Goal: Information Seeking & Learning: Learn about a topic

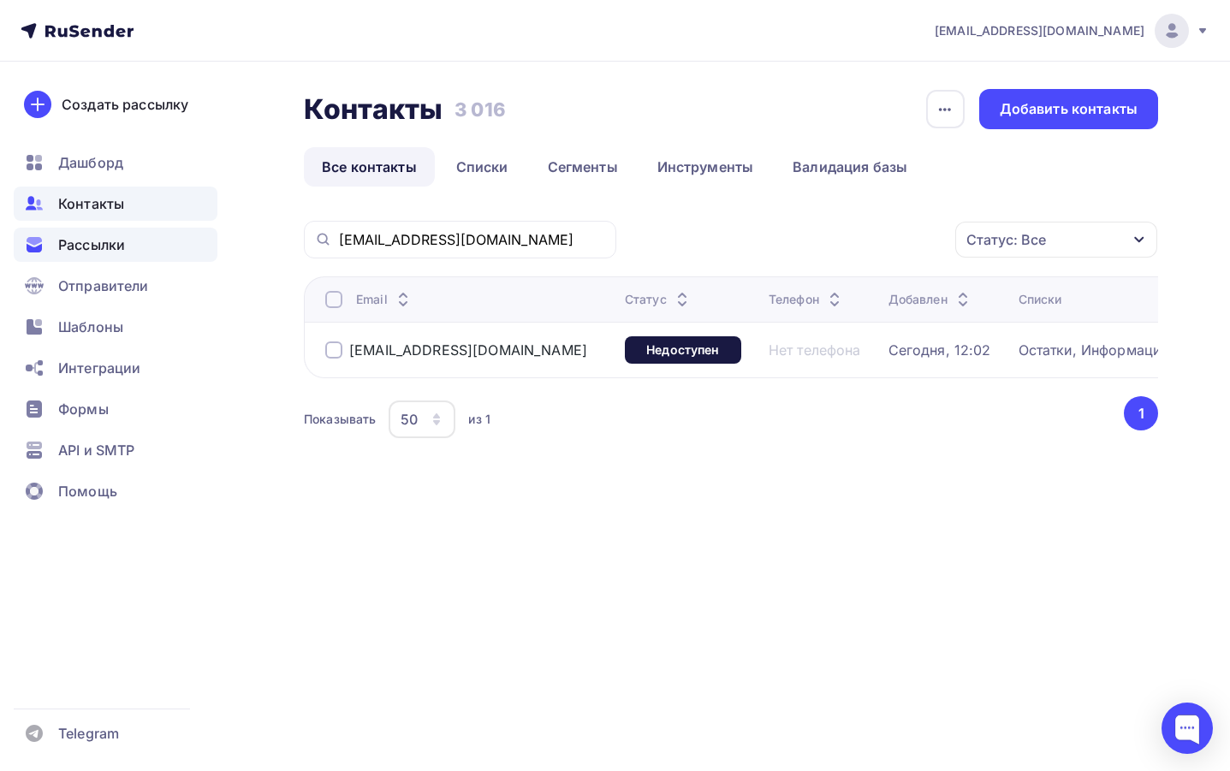
click at [108, 243] on span "Рассылки" at bounding box center [91, 245] width 67 height 21
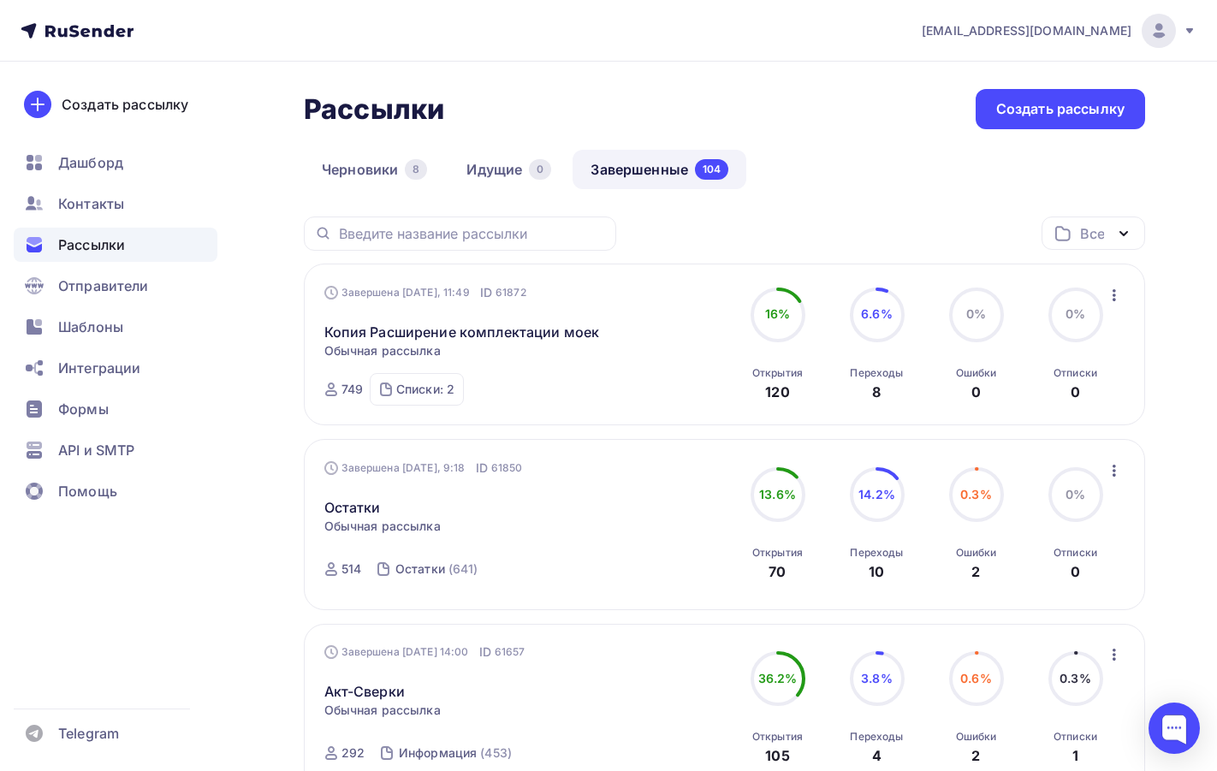
click at [1111, 468] on icon "button" at bounding box center [1114, 471] width 21 height 21
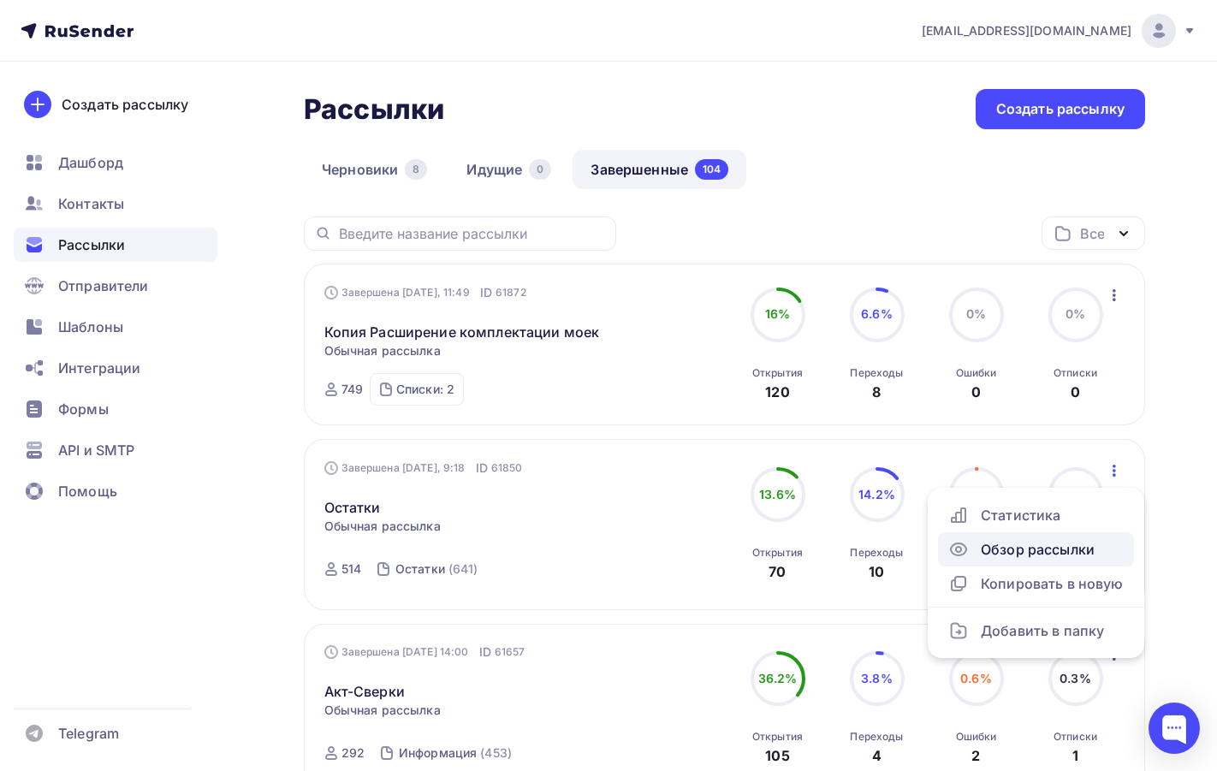
click at [1021, 550] on div "Обзор рассылки" at bounding box center [1037, 549] width 176 height 21
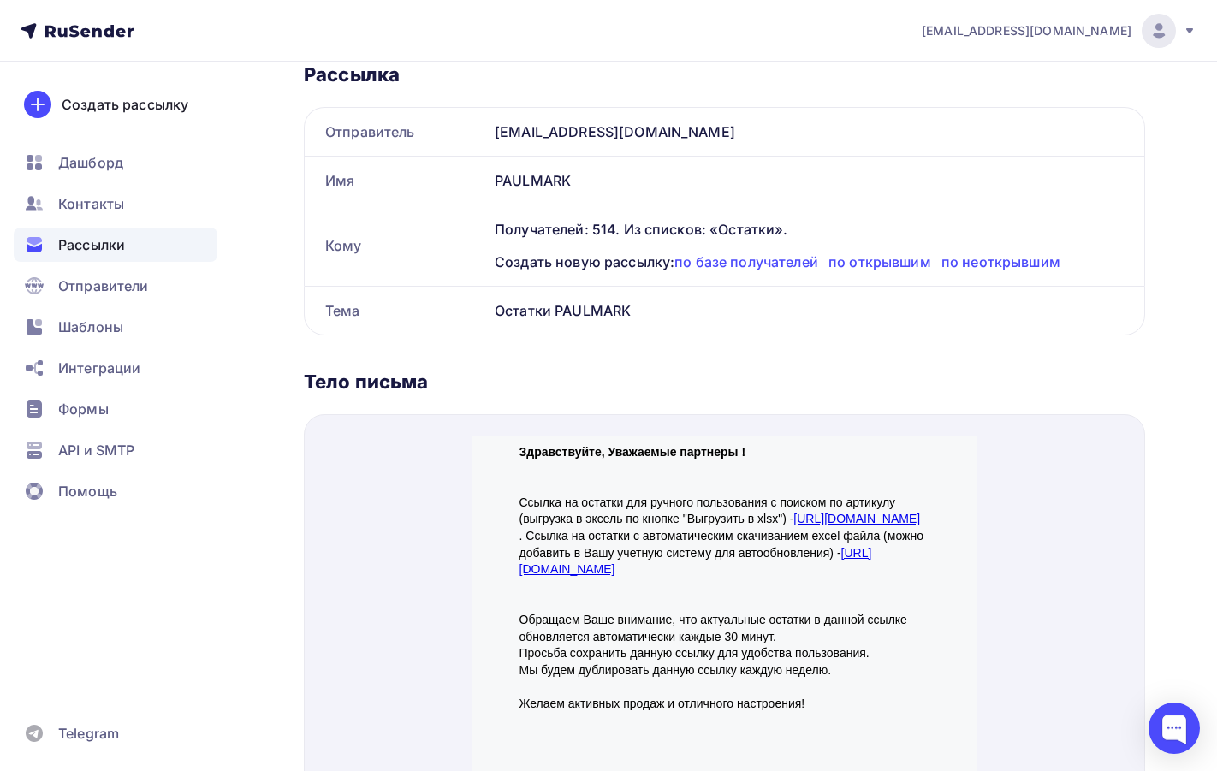
scroll to position [257, 0]
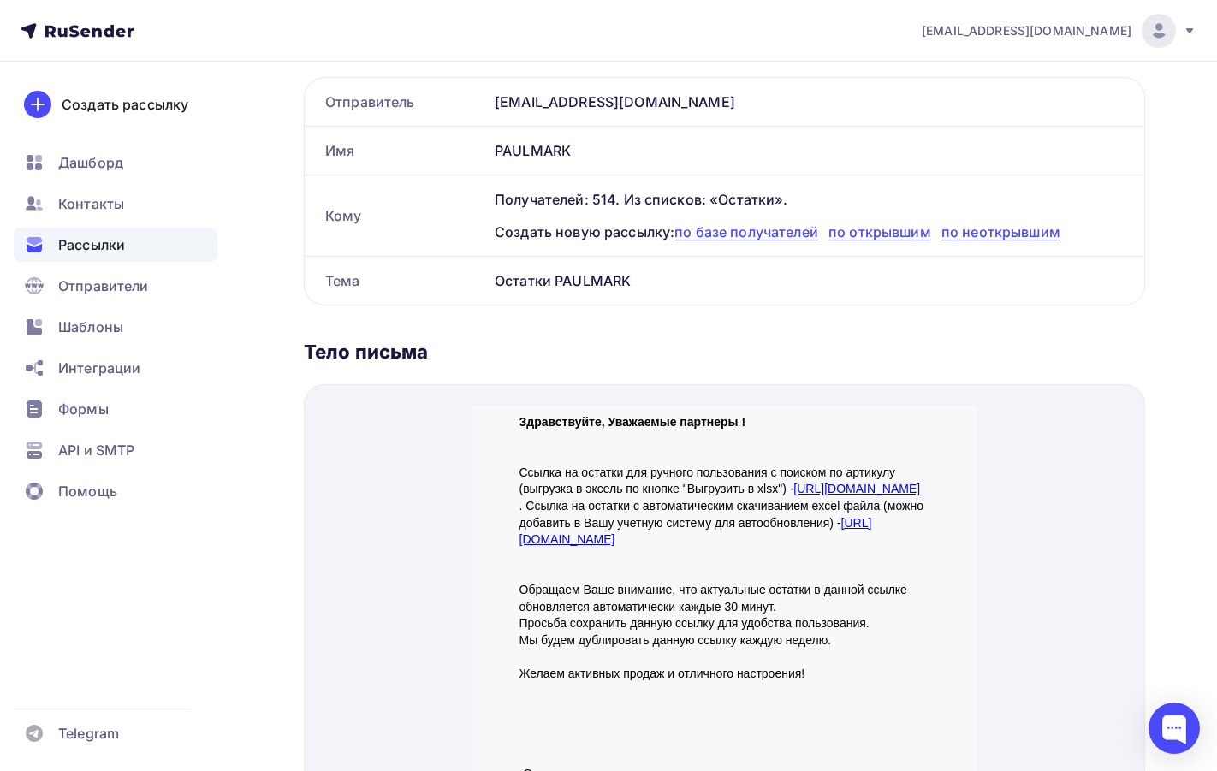
click at [794, 475] on link "https://paulmark.ru/export_xls/" at bounding box center [857, 468] width 127 height 14
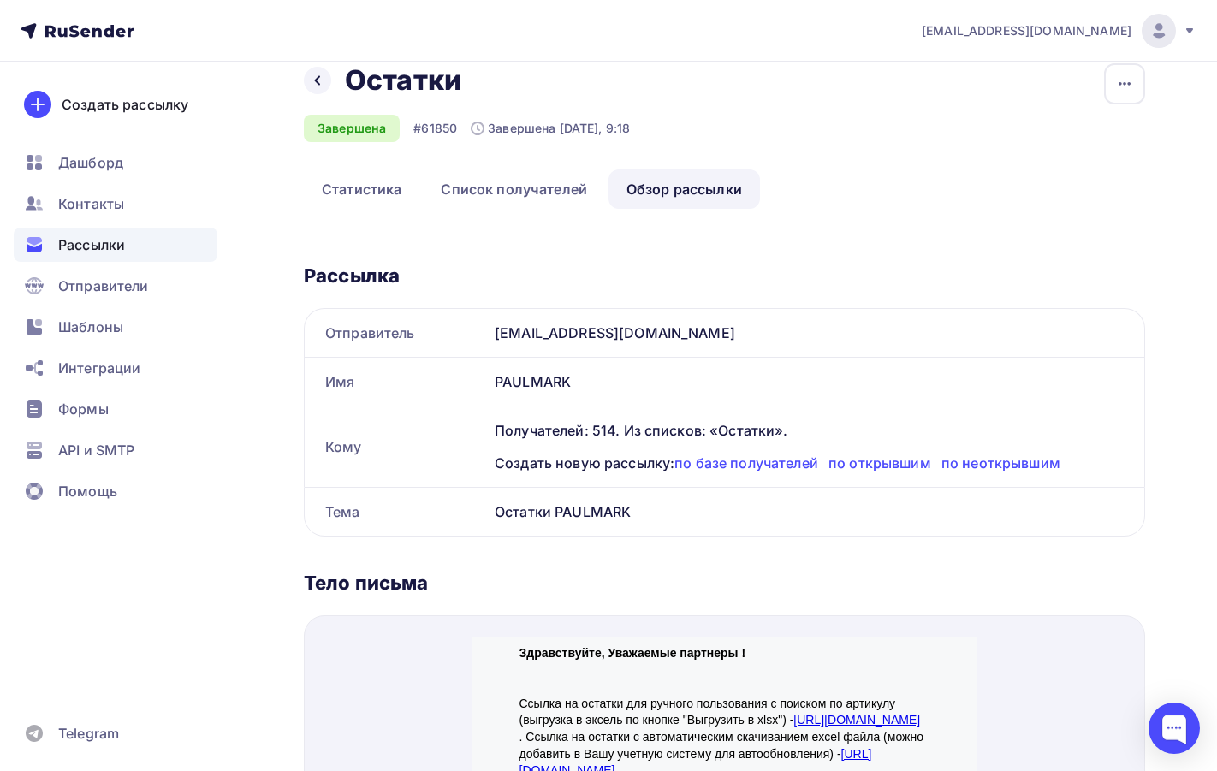
scroll to position [0, 0]
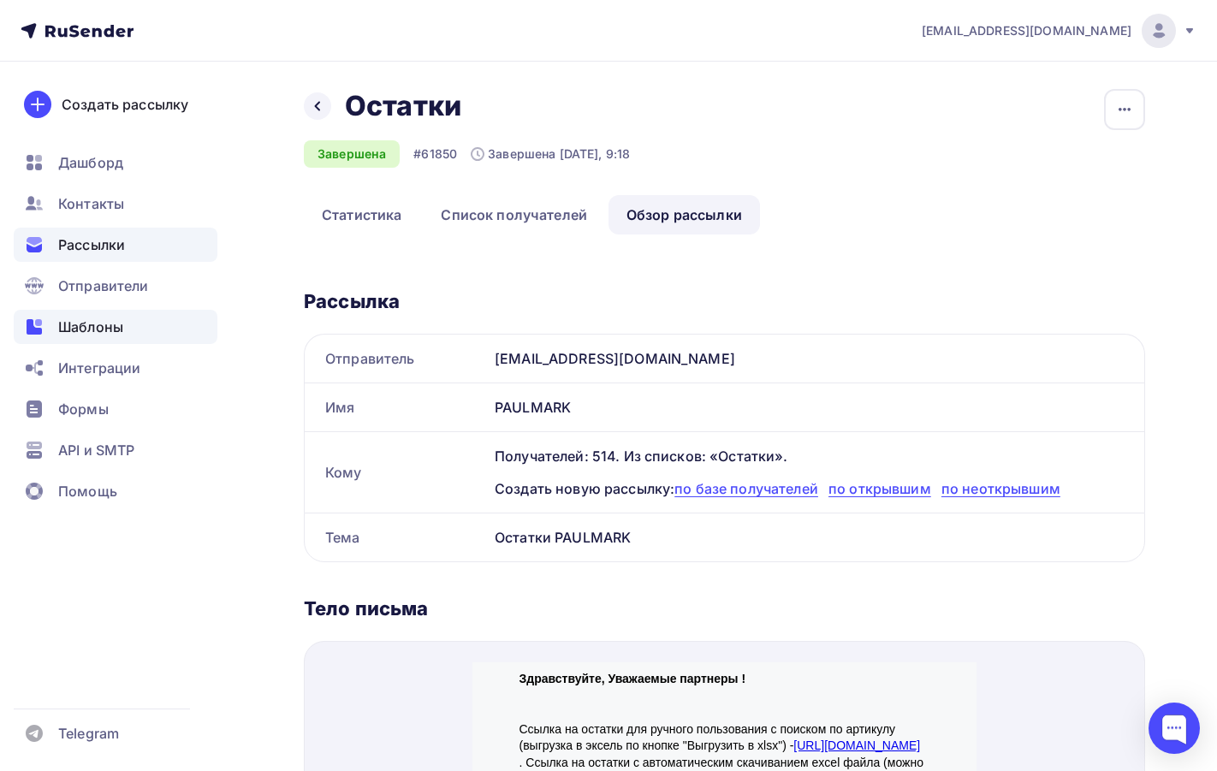
click at [104, 336] on span "Шаблоны" at bounding box center [90, 327] width 65 height 21
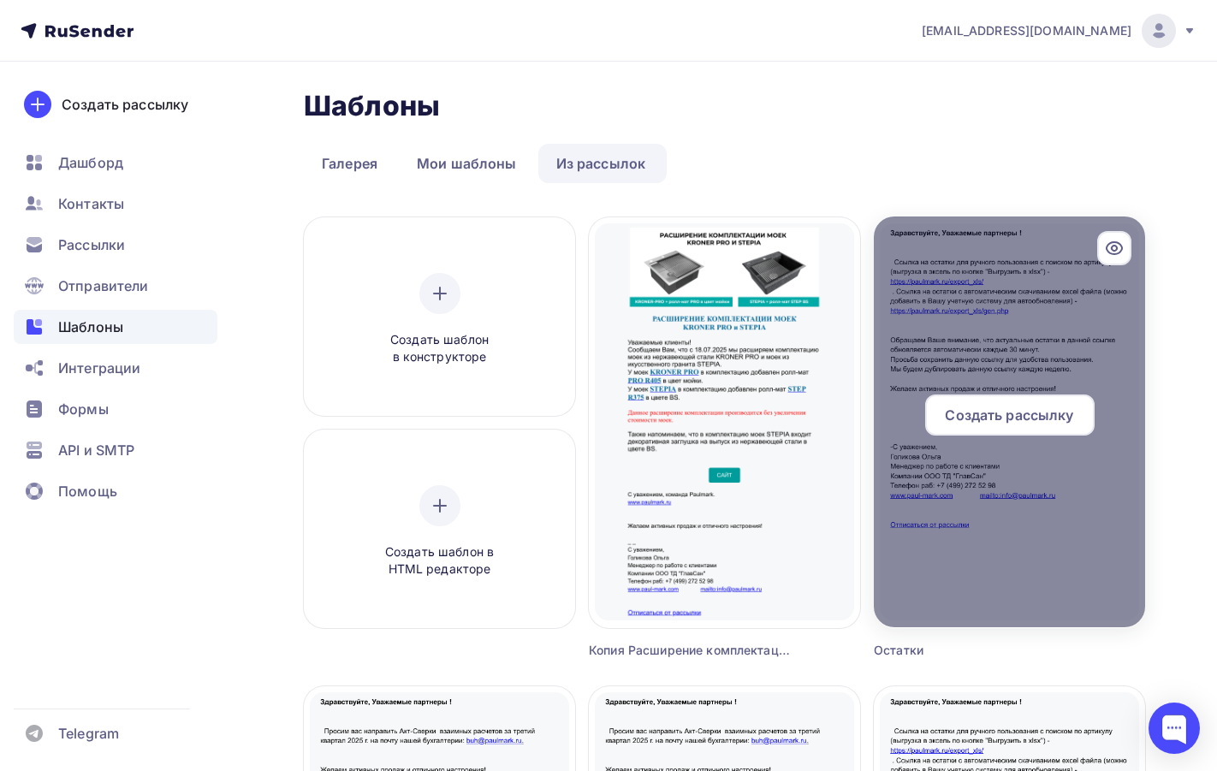
click at [989, 309] on div at bounding box center [1009, 422] width 271 height 411
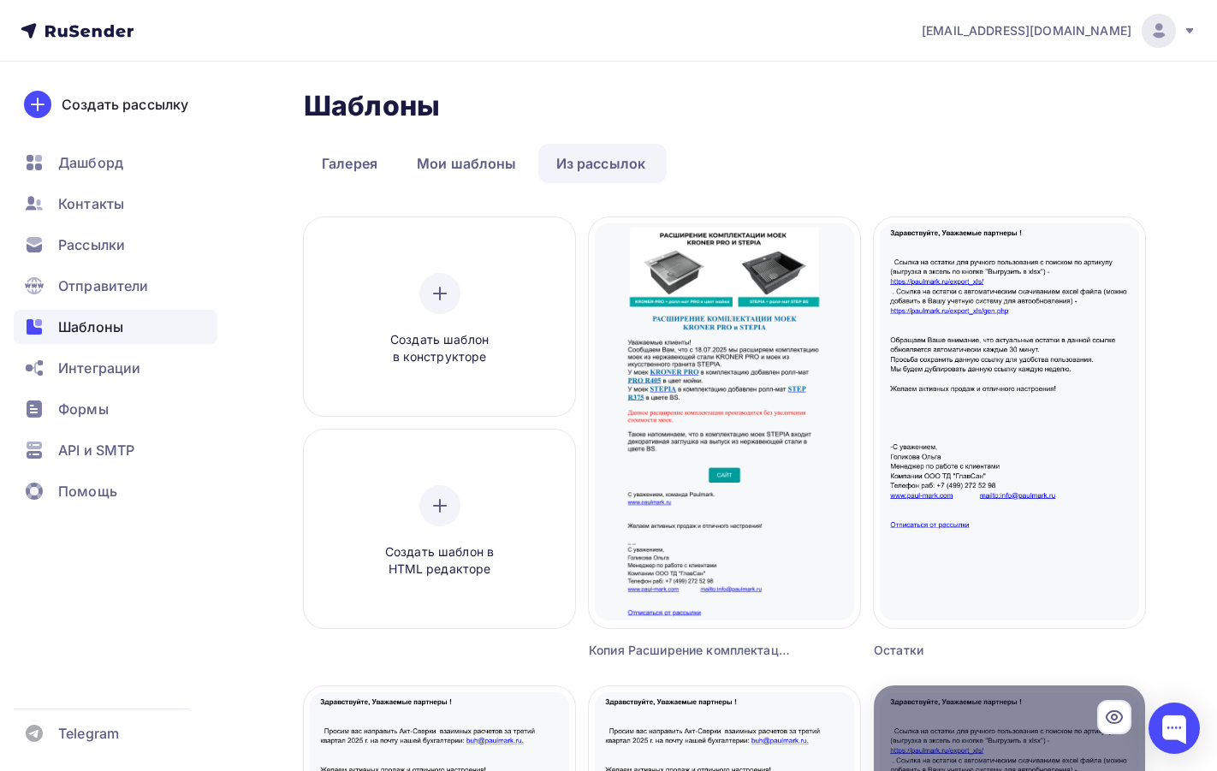
scroll to position [257, 0]
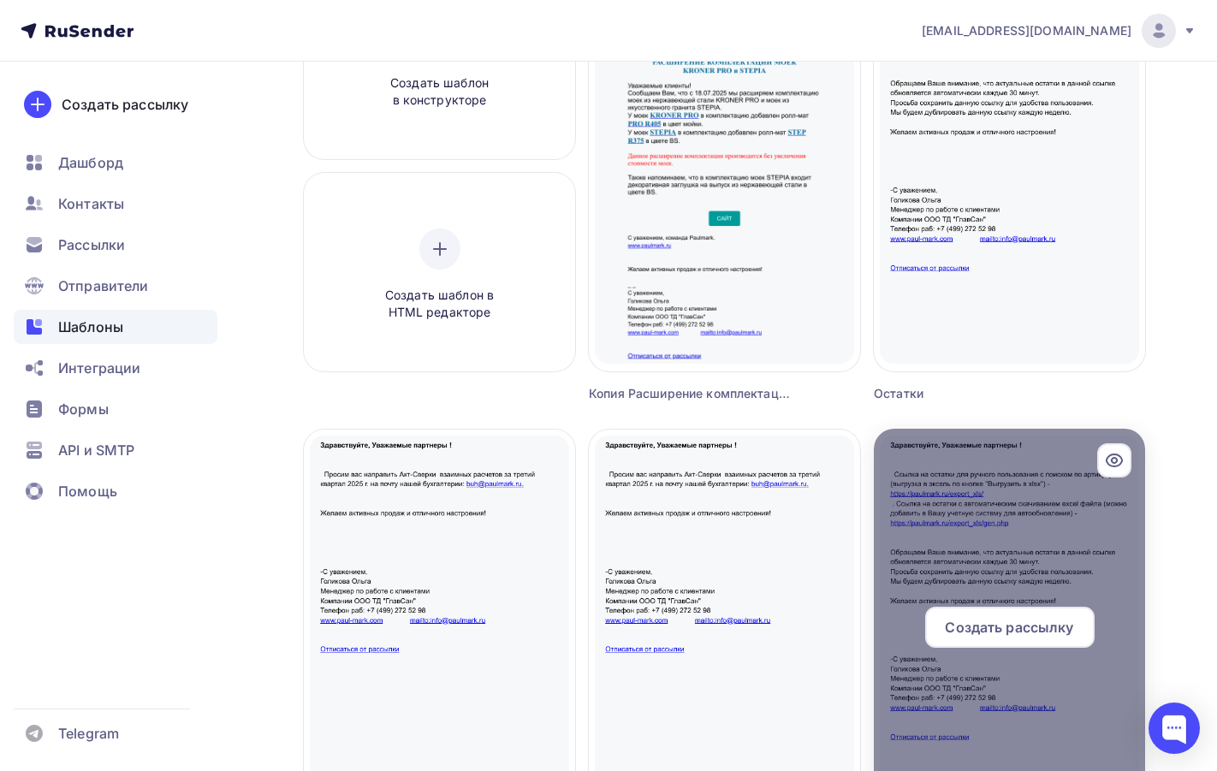
click at [975, 540] on div at bounding box center [1009, 634] width 271 height 411
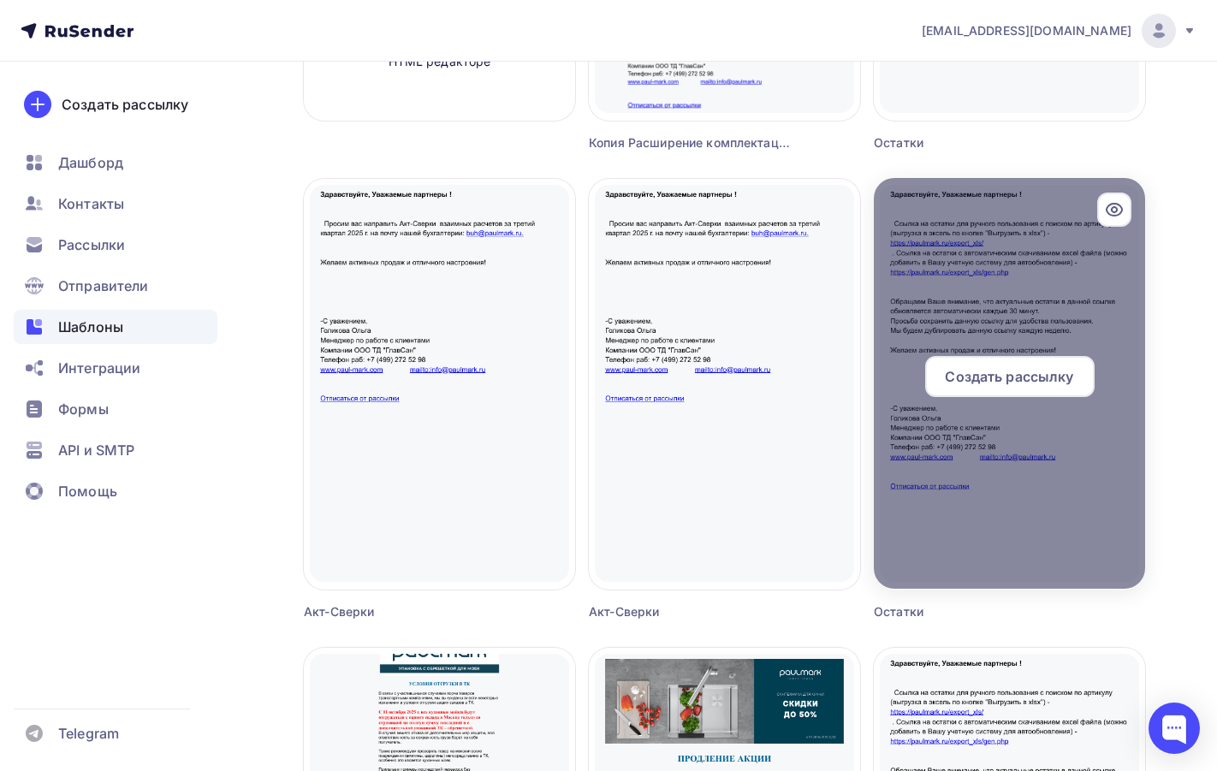
scroll to position [514, 0]
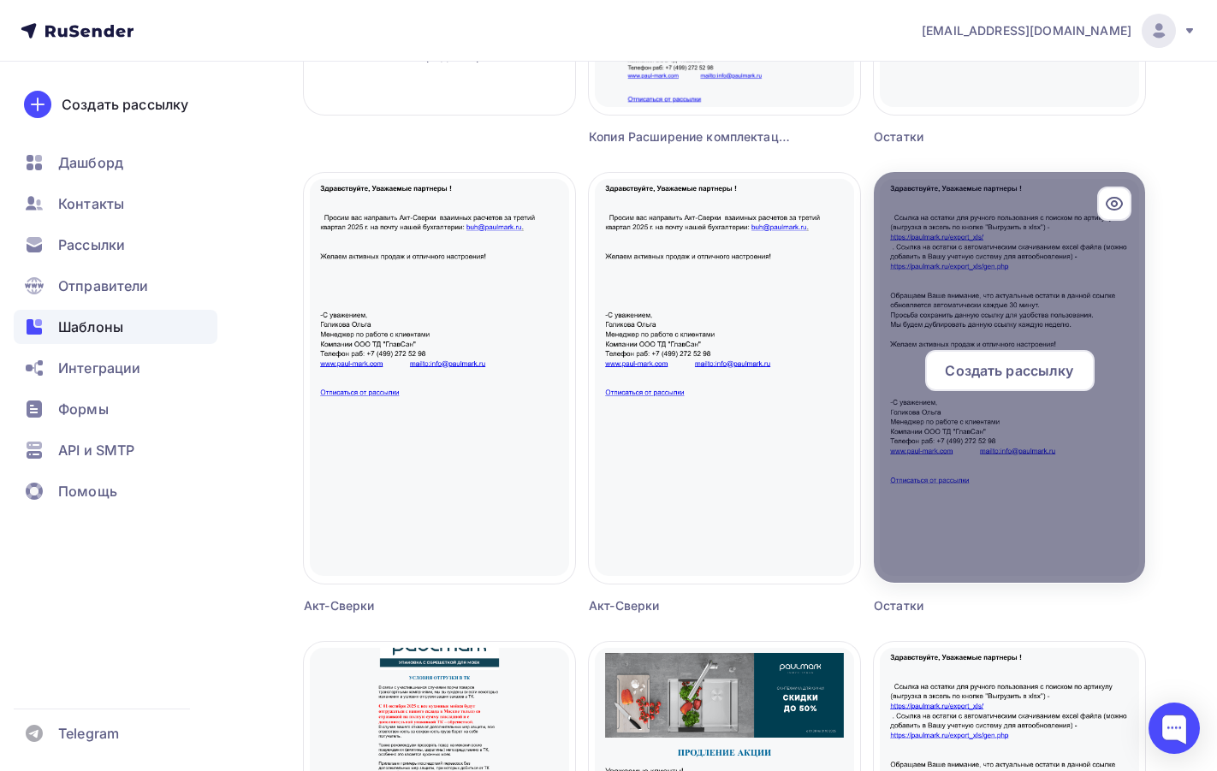
click at [987, 518] on div at bounding box center [1009, 377] width 271 height 411
click at [985, 518] on div at bounding box center [1009, 377] width 271 height 411
click at [1005, 367] on span "Создать рассылку" at bounding box center [1009, 370] width 128 height 21
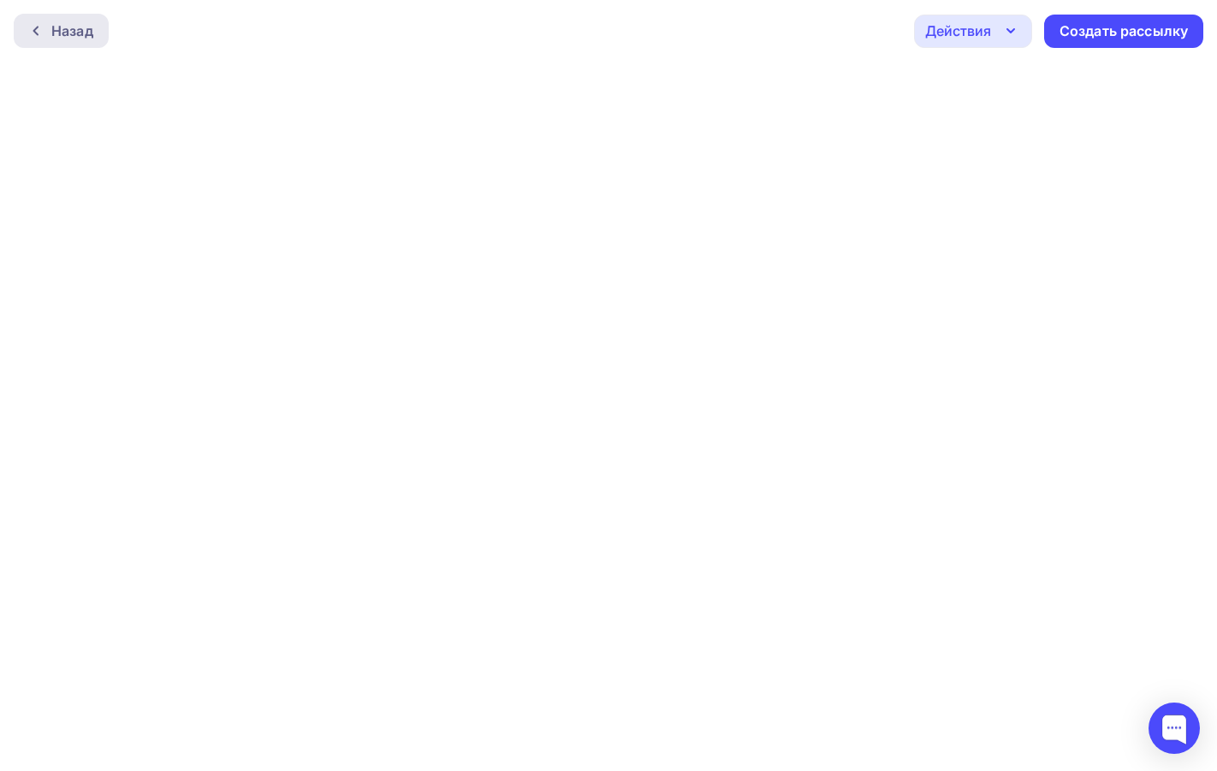
click at [69, 38] on div "Назад" at bounding box center [72, 31] width 42 height 21
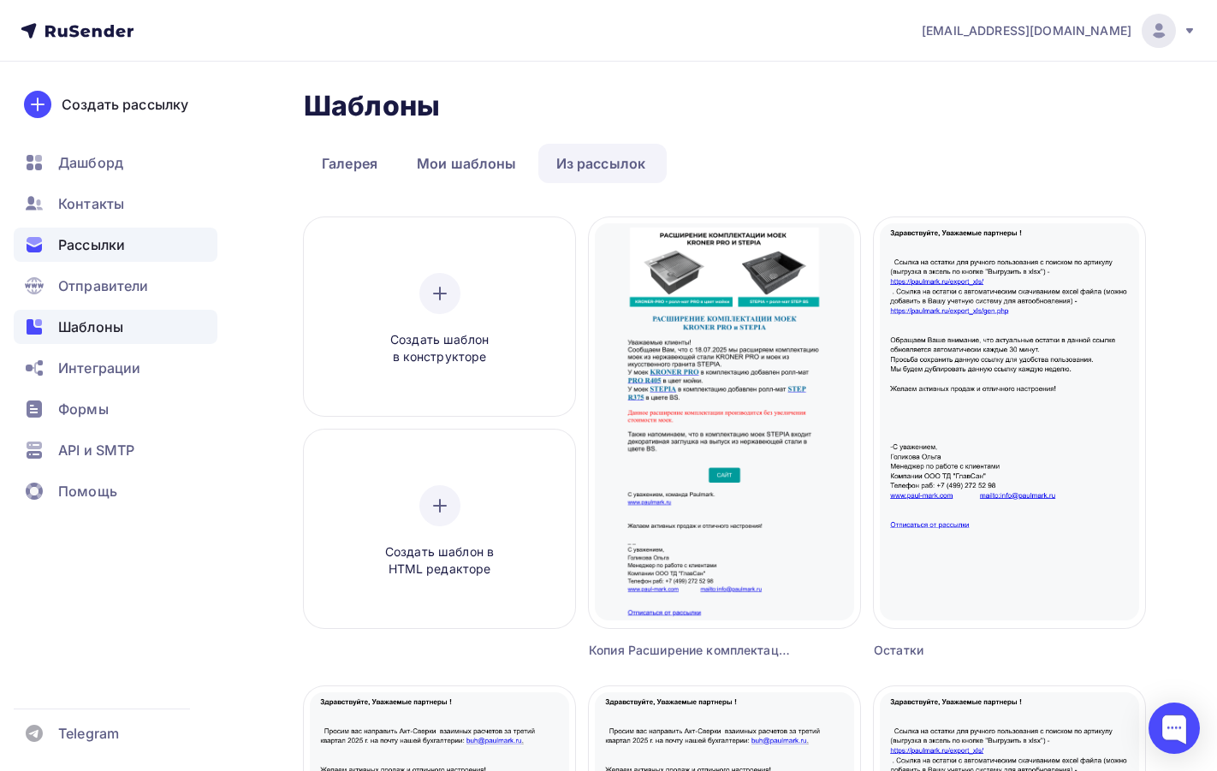
click at [87, 252] on span "Рассылки" at bounding box center [91, 245] width 67 height 21
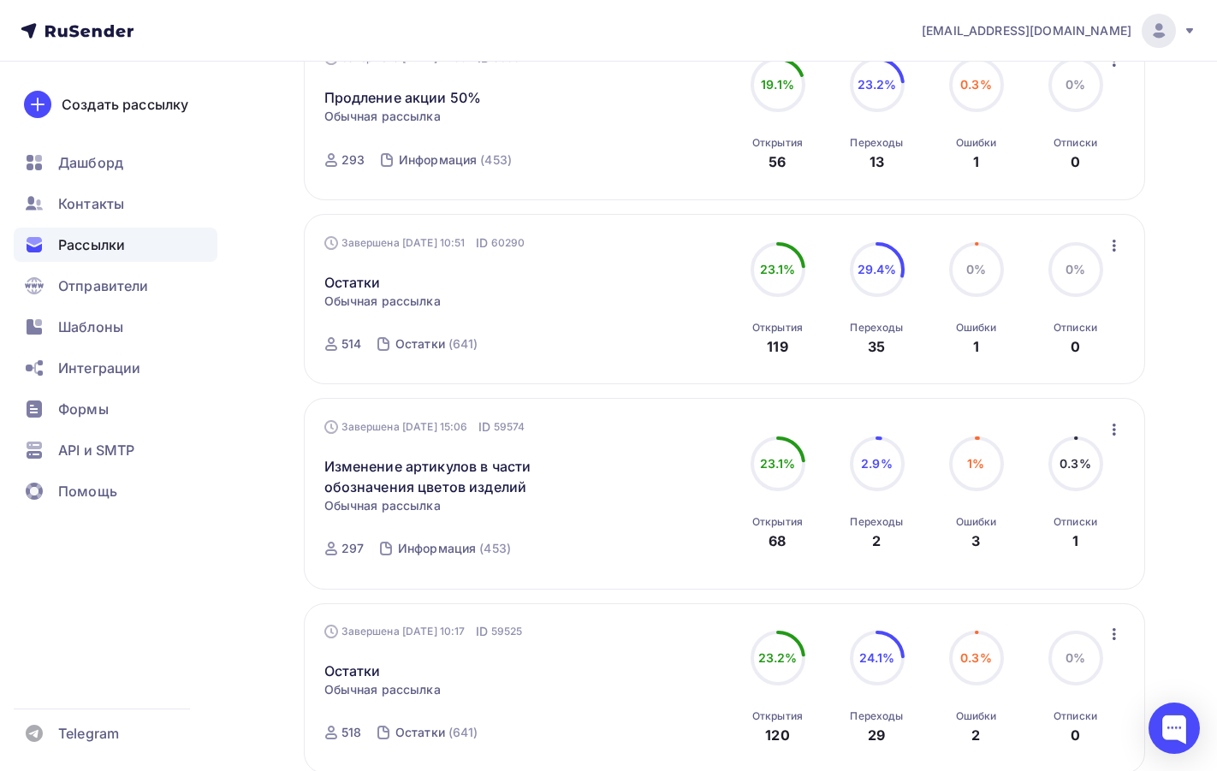
scroll to position [1370, 0]
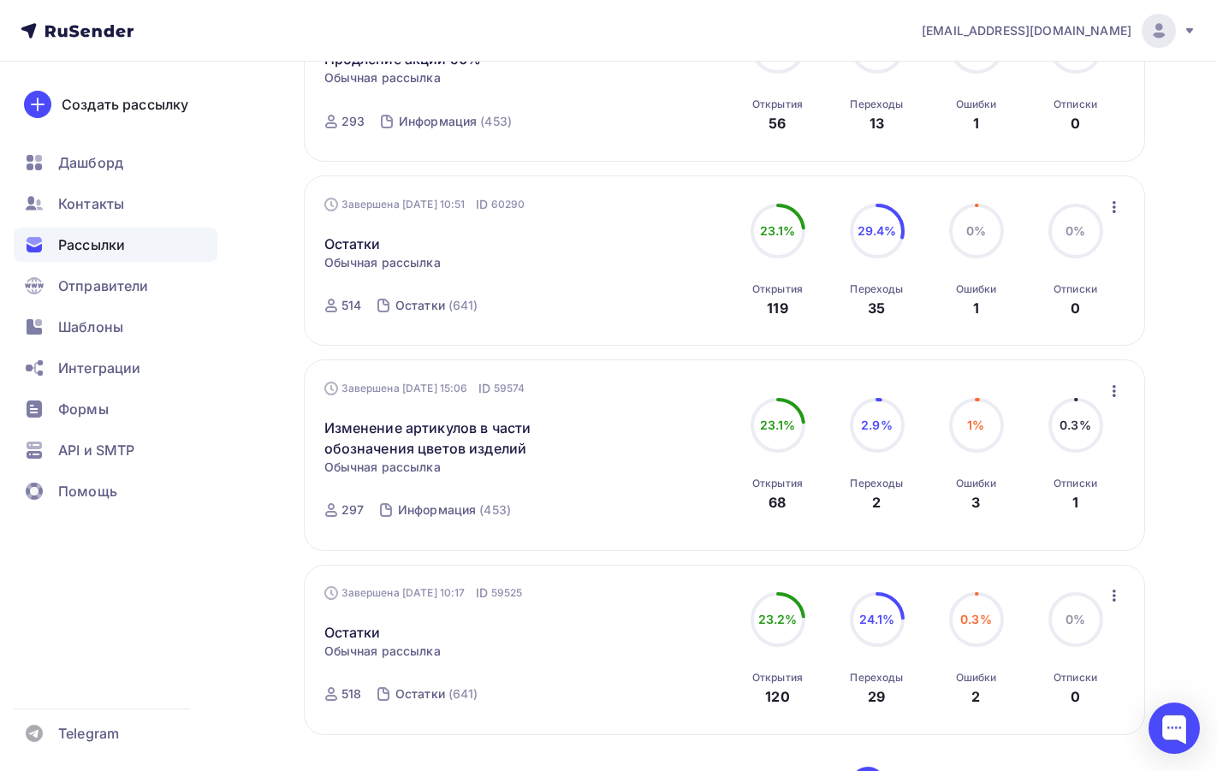
click at [1109, 389] on icon "button" at bounding box center [1114, 391] width 21 height 21
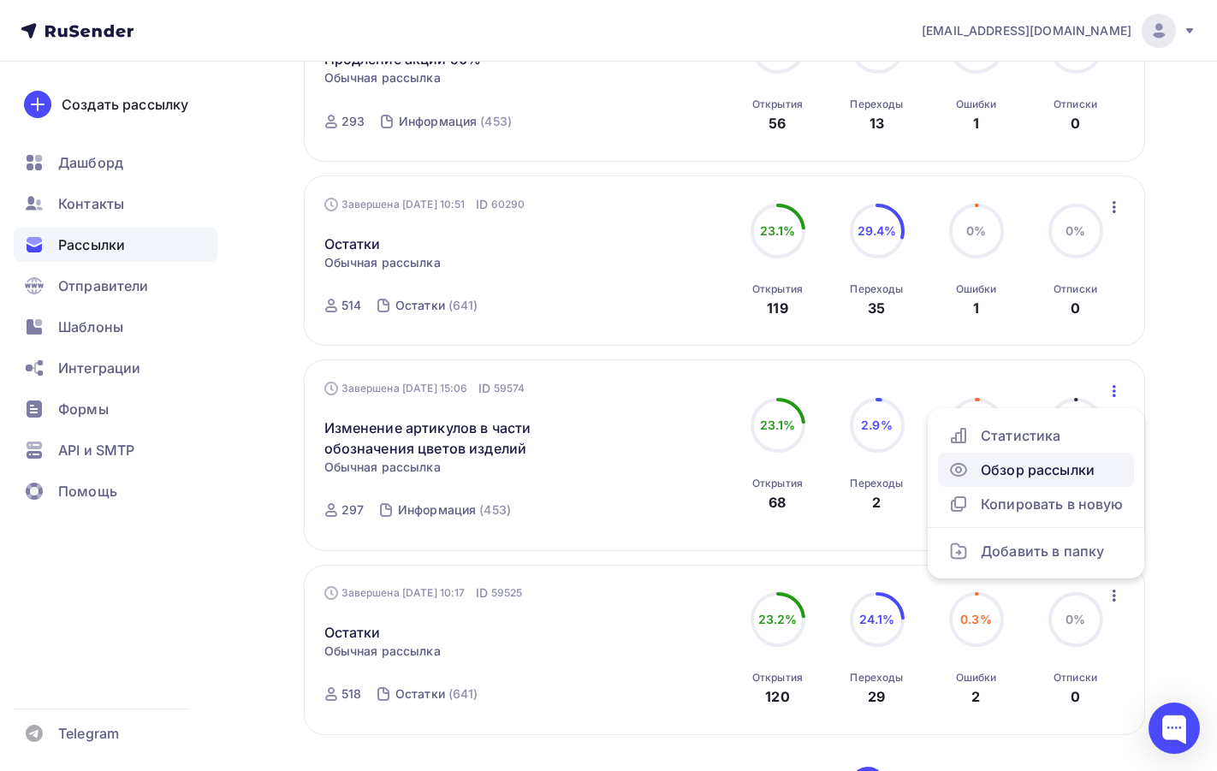
click at [1015, 473] on div "Обзор рассылки" at bounding box center [1037, 470] width 176 height 21
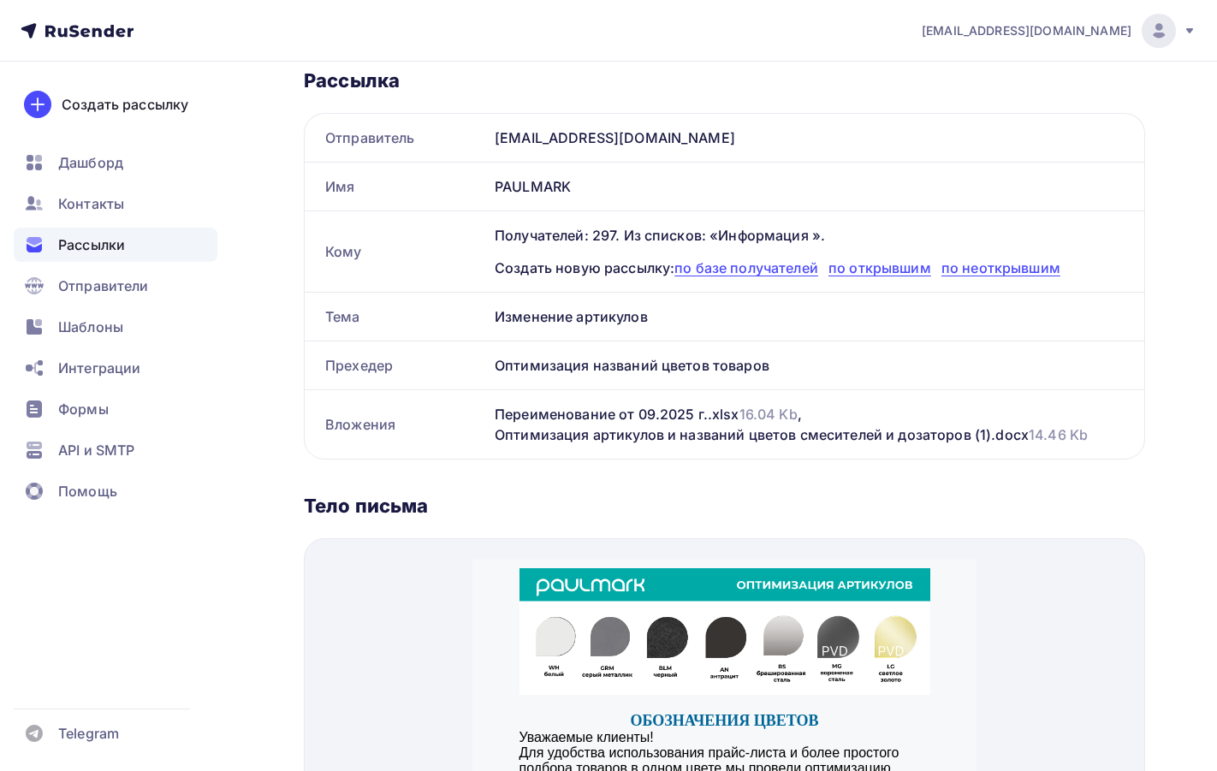
scroll to position [257, 0]
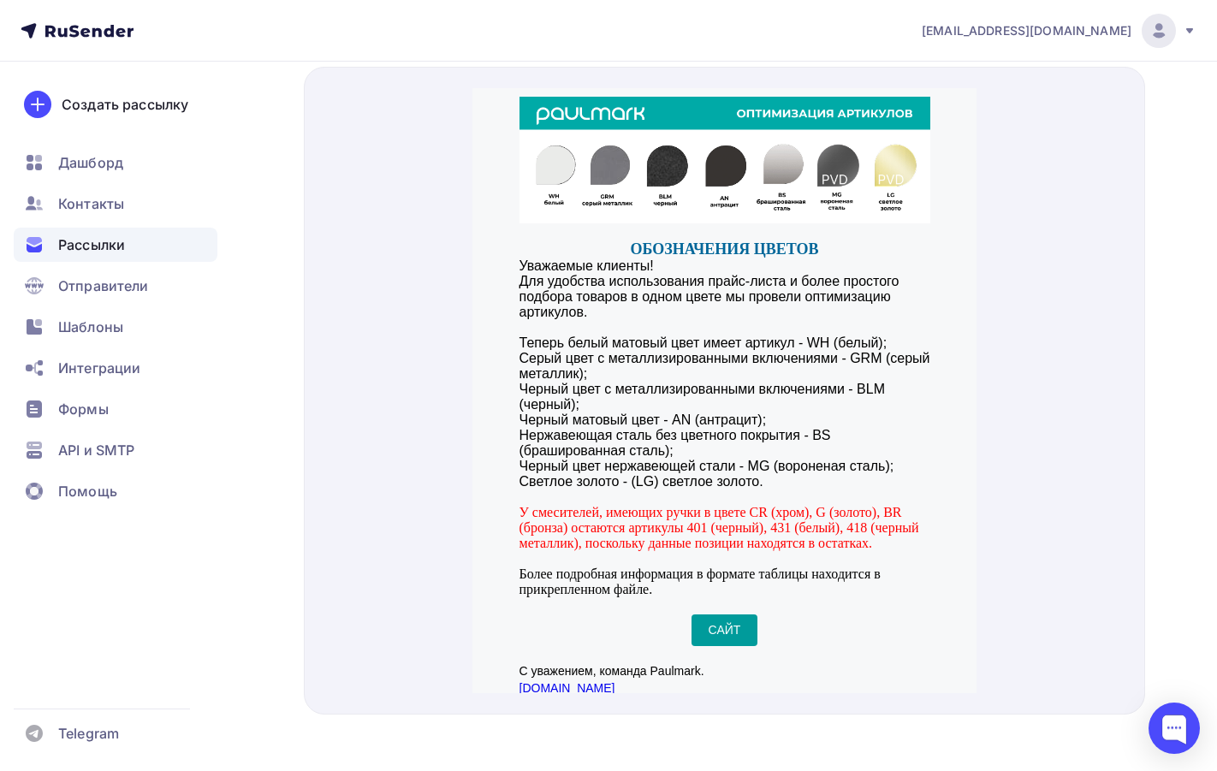
scroll to position [739, 0]
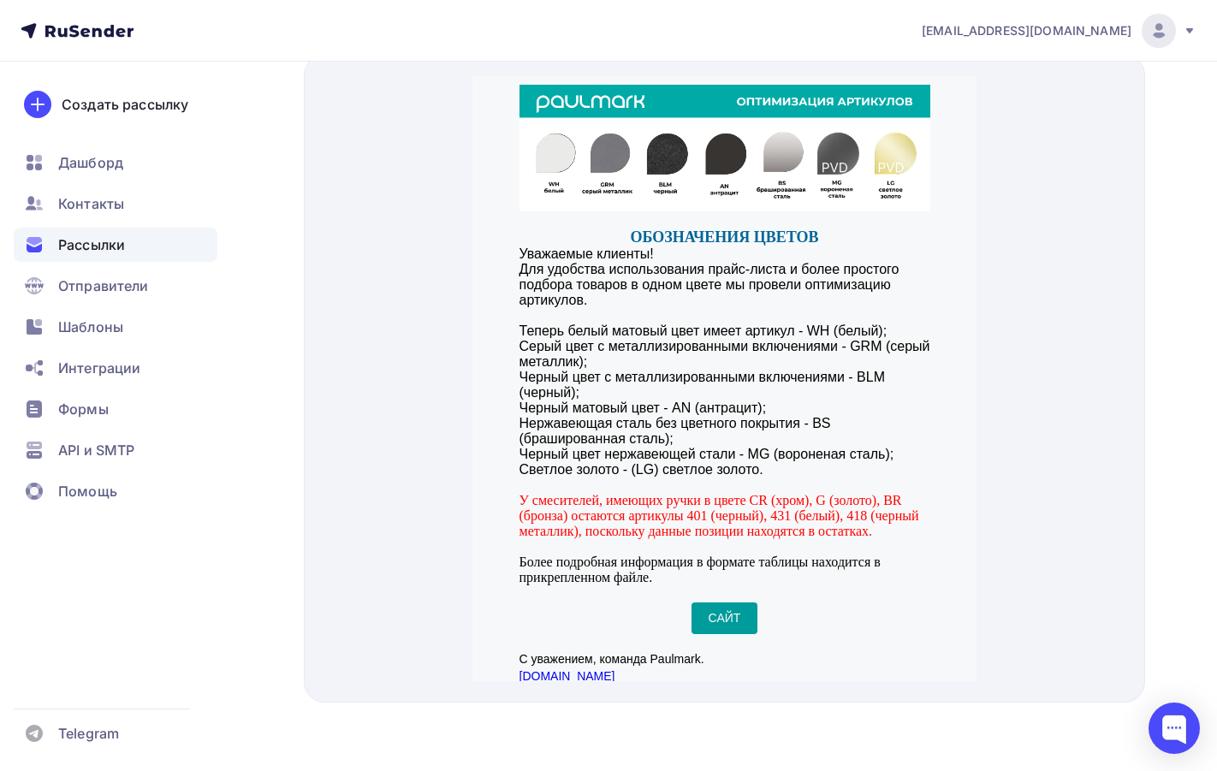
click at [723, 683] on iframe at bounding box center [725, 379] width 504 height 646
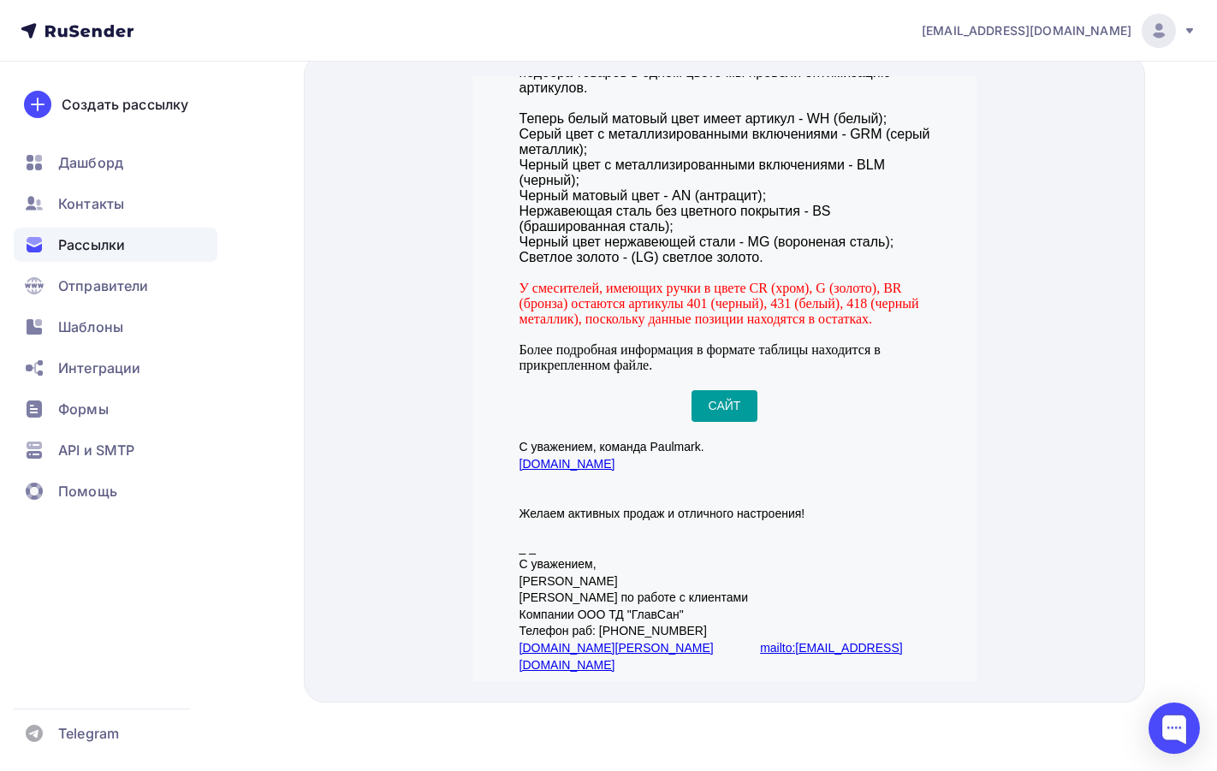
scroll to position [246, 0]
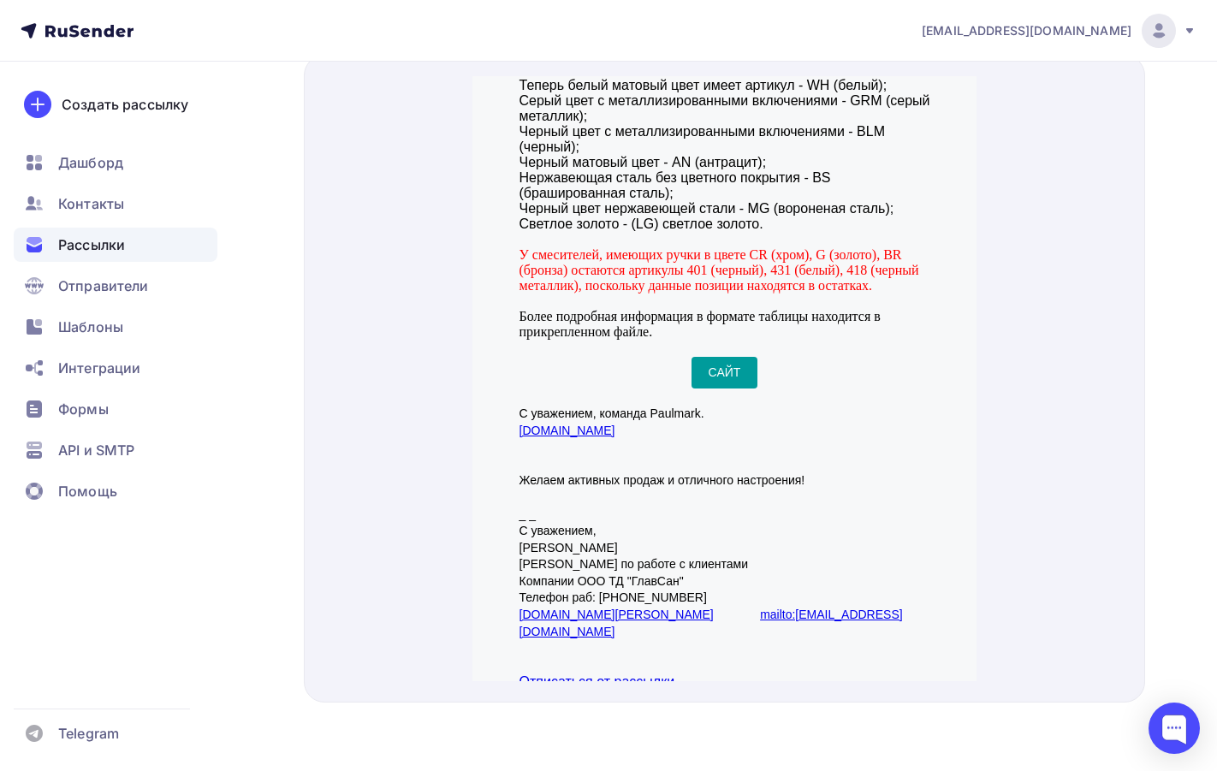
drag, startPoint x: 735, startPoint y: 658, endPoint x: 554, endPoint y: 665, distance: 180.8
click at [554, 665] on html "ОБОЗНАЧЕНИЯ ЦВЕТОВ Уважаемые клиенты! Для удобства использования прайс-листа и …" at bounding box center [725, 244] width 504 height 868
click at [816, 682] on iframe at bounding box center [725, 379] width 504 height 646
click at [841, 585] on p "Желаем активных продаж и отличного настроения! _ _ С уважением, [PERSON_NAME] п…" at bounding box center [725, 544] width 411 height 185
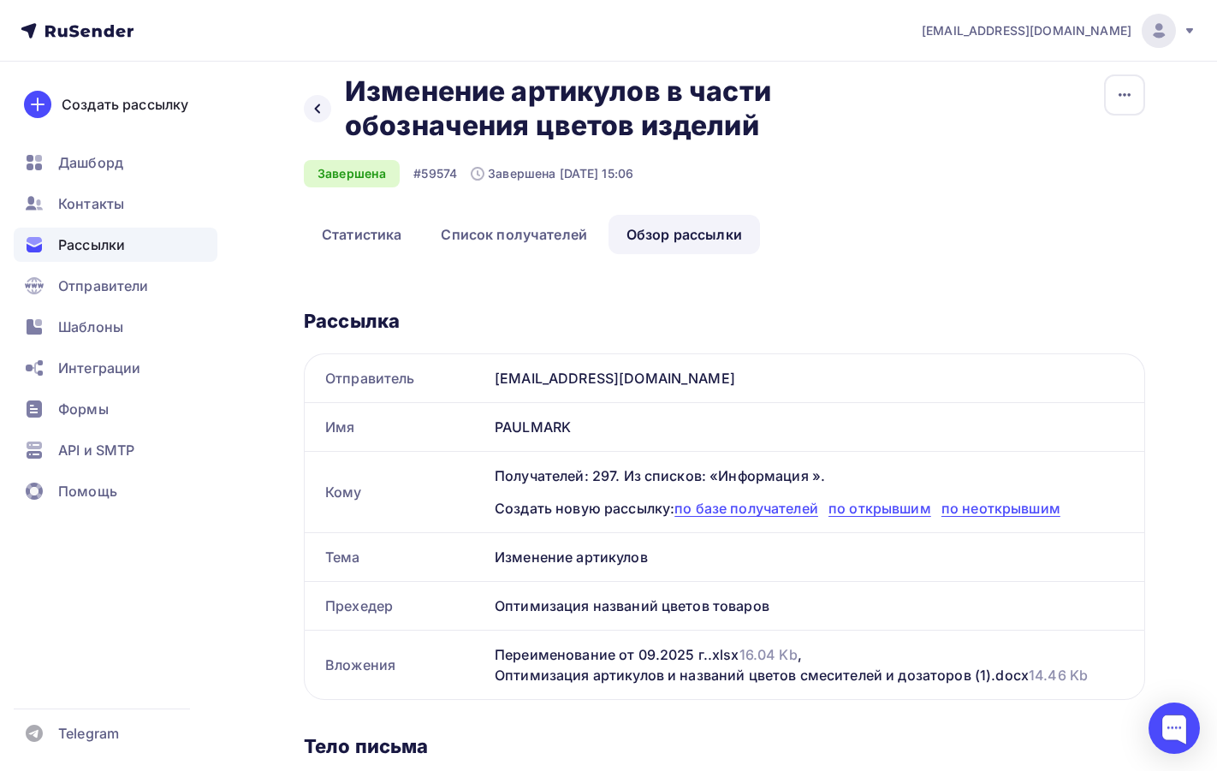
scroll to position [20, 0]
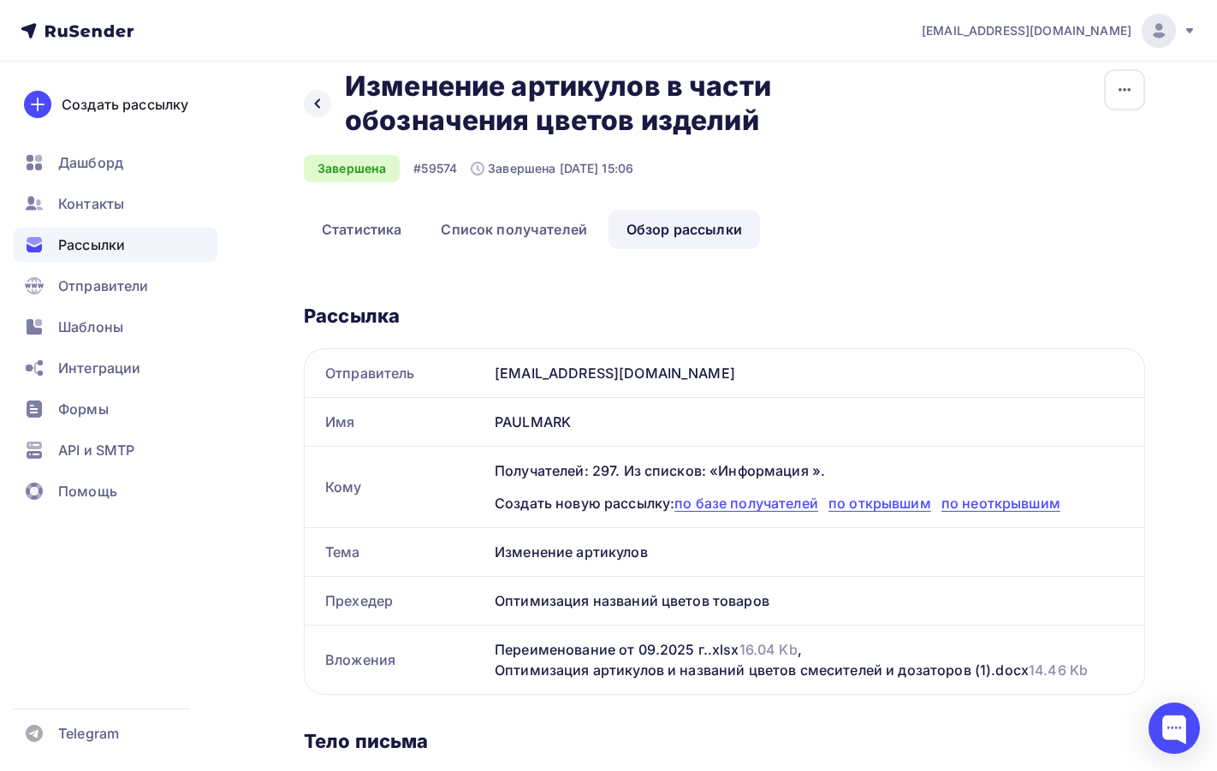
drag, startPoint x: 867, startPoint y: 1312, endPoint x: 587, endPoint y: 730, distance: 645.2
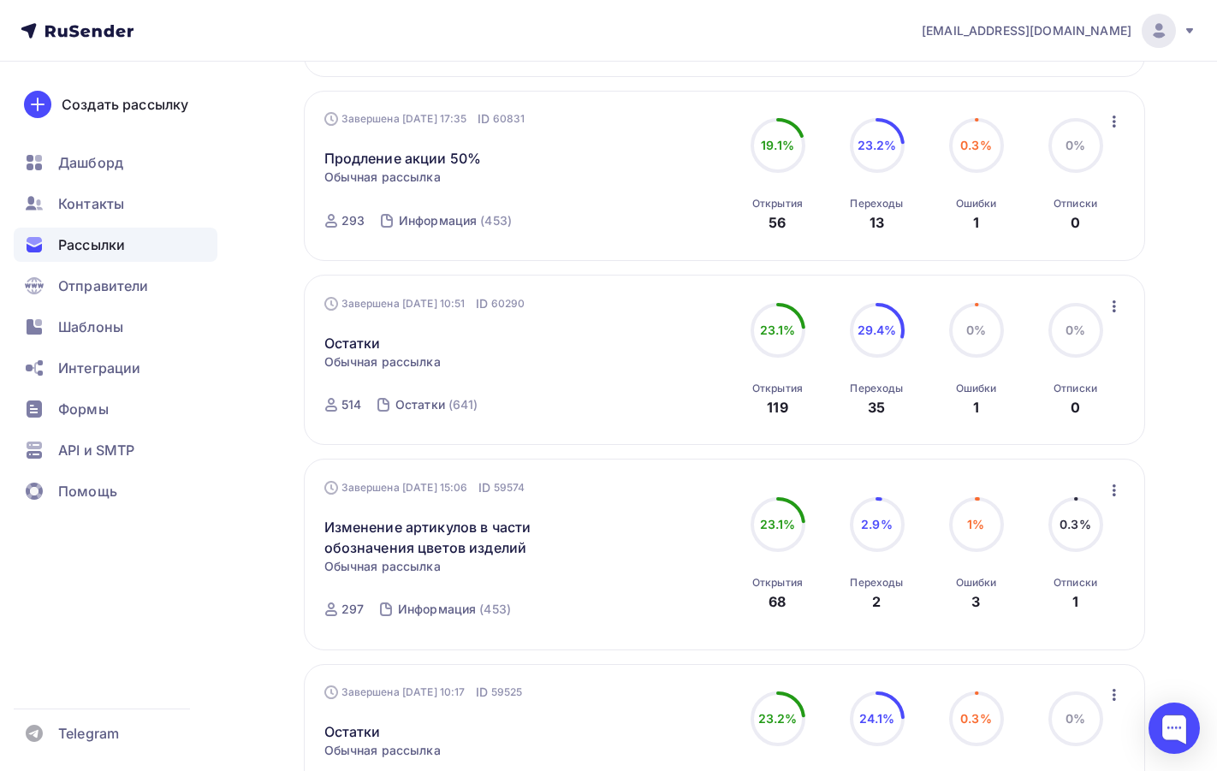
scroll to position [1284, 0]
